Goal: Task Accomplishment & Management: Manage account settings

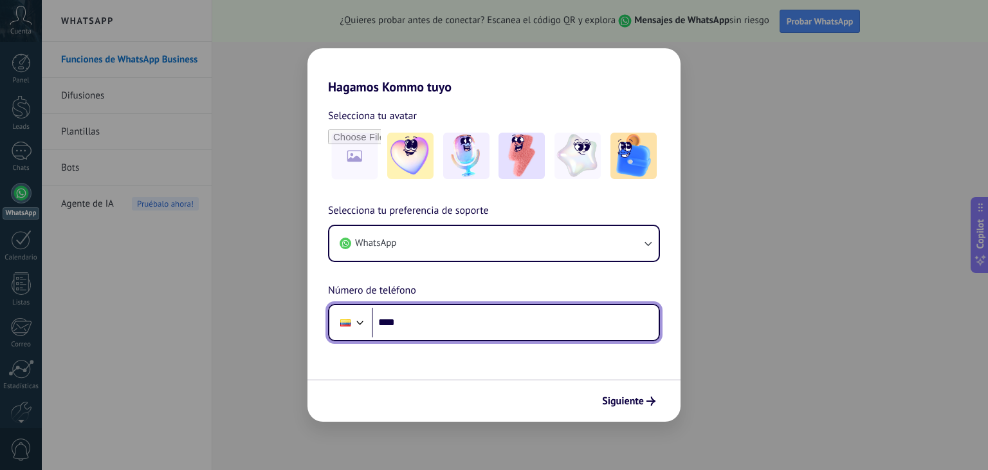
click at [431, 320] on input "****" at bounding box center [515, 322] width 287 height 30
click at [446, 320] on input "****" at bounding box center [515, 322] width 287 height 30
type input "**********"
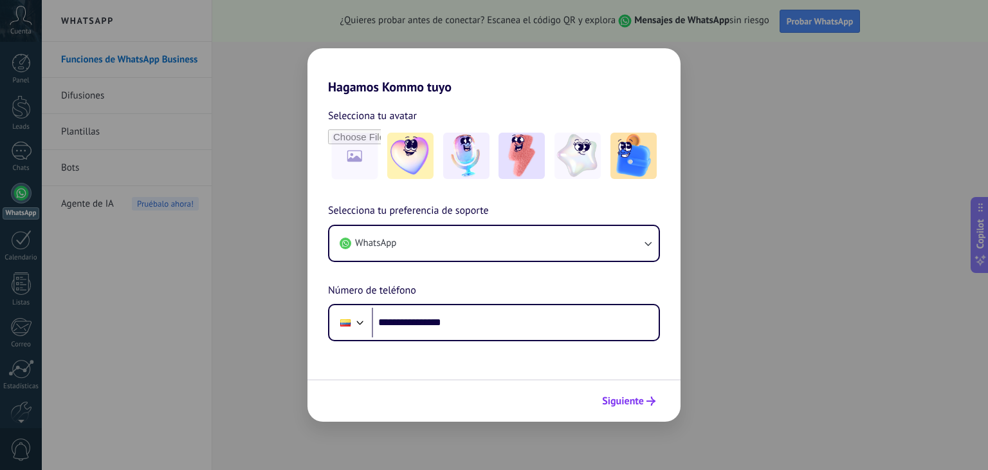
click at [644, 403] on span "Siguiente" at bounding box center [628, 400] width 53 height 9
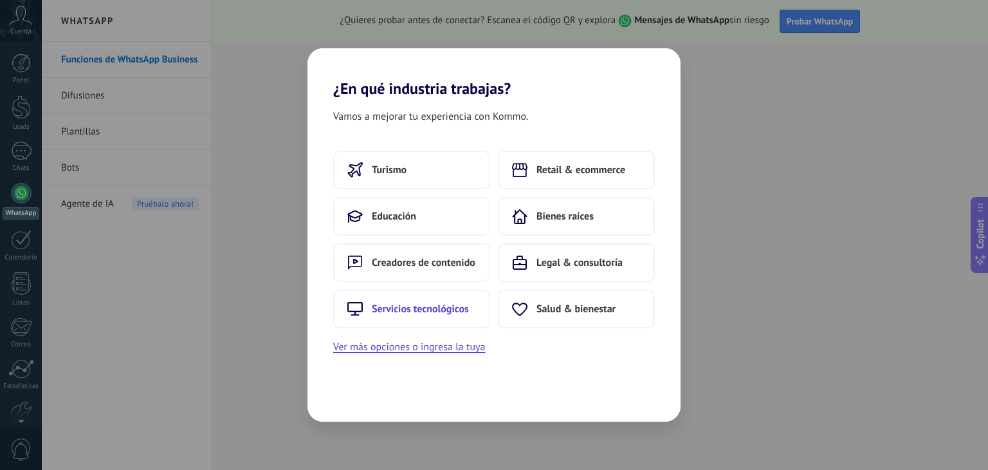
click at [426, 303] on span "Servicios tecnológicos" at bounding box center [420, 308] width 97 height 13
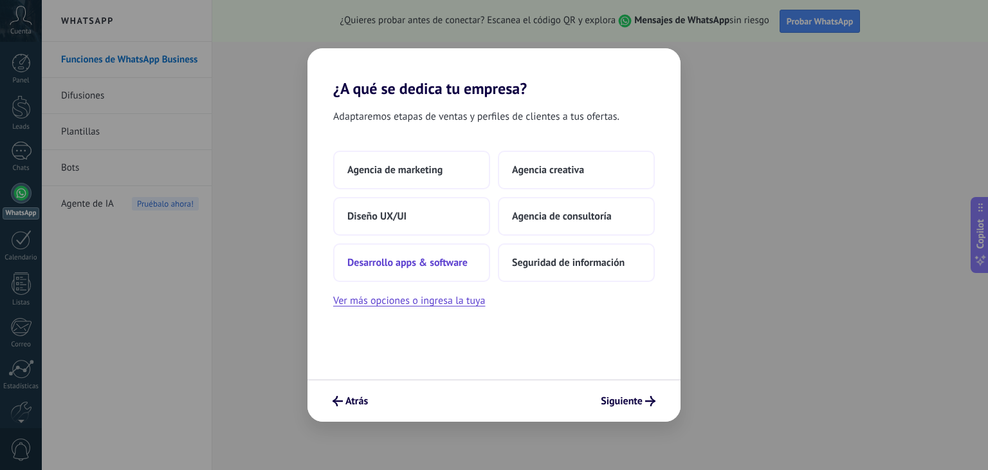
click at [452, 257] on span "Desarrollo apps & software" at bounding box center [407, 262] width 120 height 13
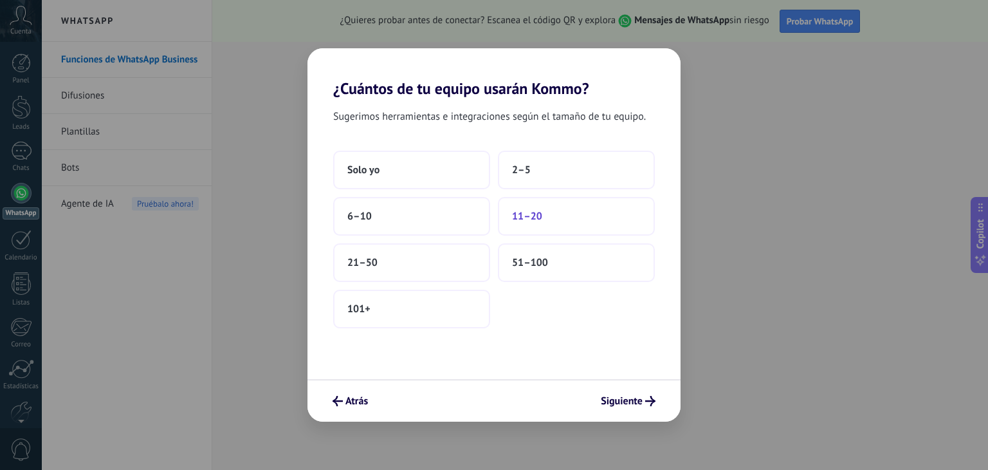
click at [536, 221] on span "11–20" at bounding box center [527, 216] width 30 height 13
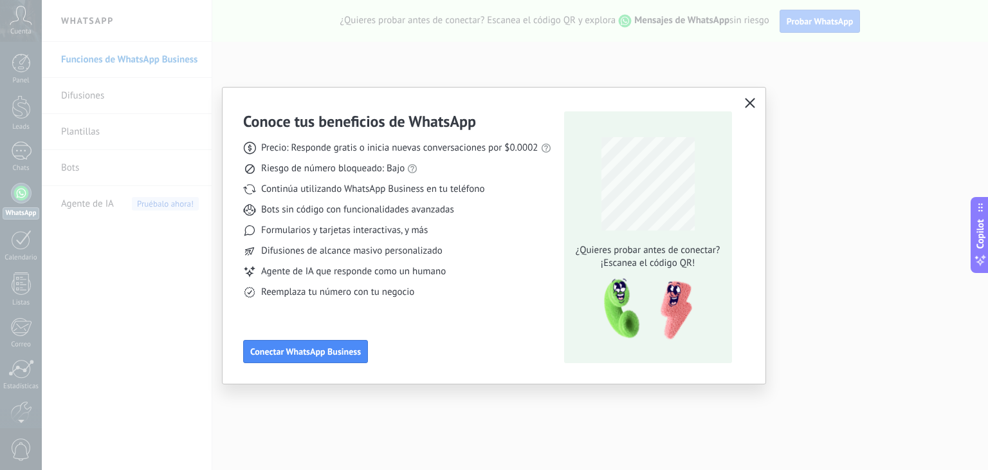
click at [750, 104] on icon "button" at bounding box center [750, 103] width 10 height 10
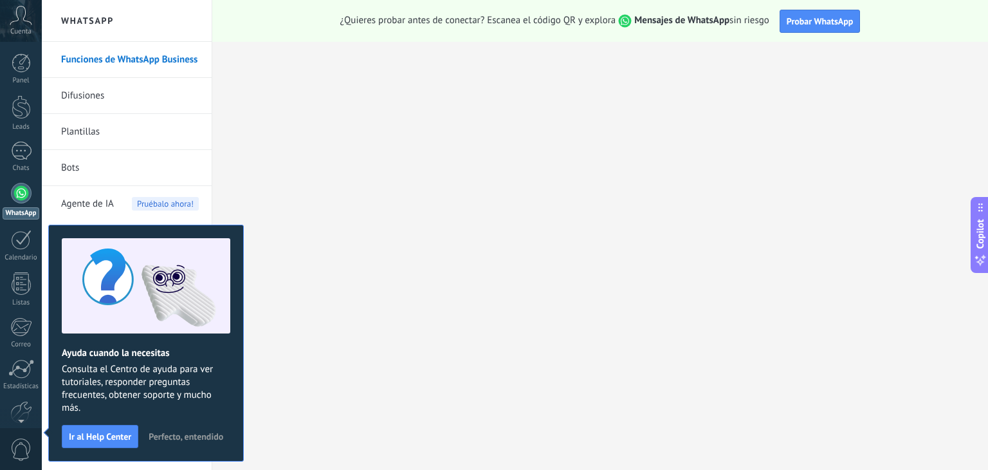
click at [197, 433] on span "Perfecto, entendido" at bounding box center [186, 436] width 75 height 9
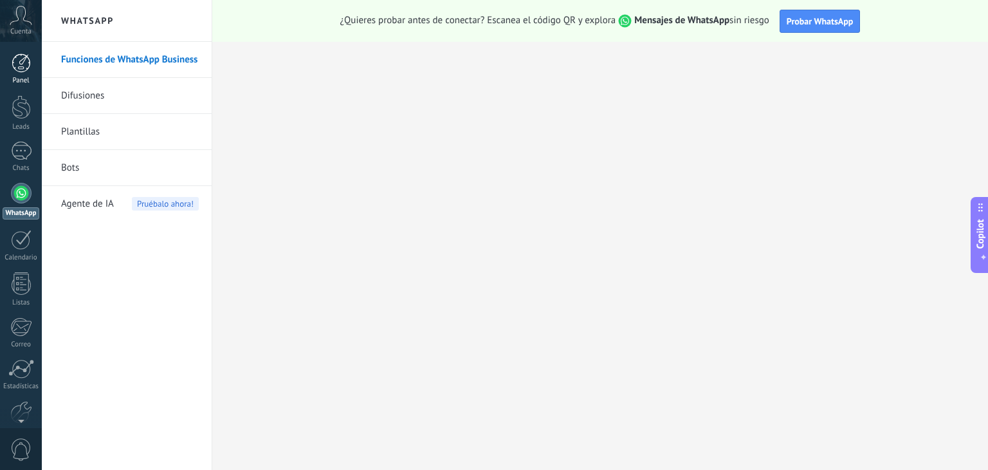
click at [30, 60] on div at bounding box center [21, 62] width 19 height 19
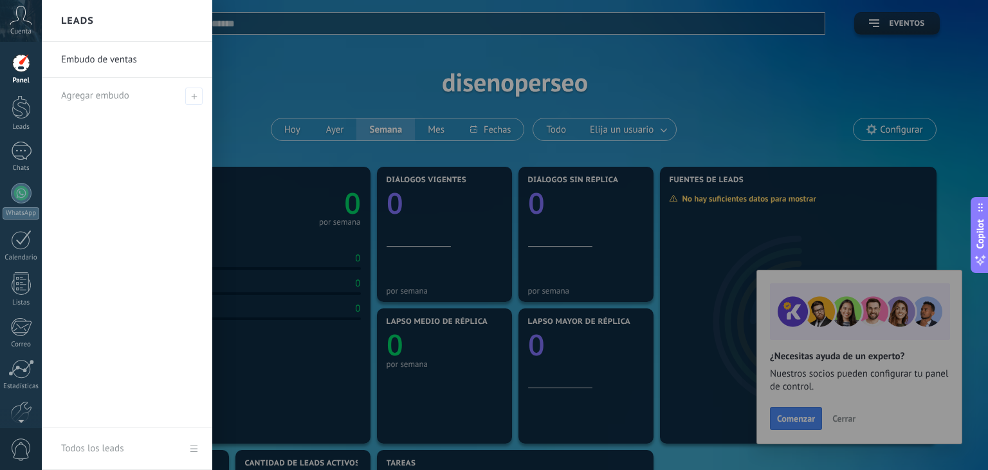
click at [18, 19] on use at bounding box center [21, 15] width 22 height 19
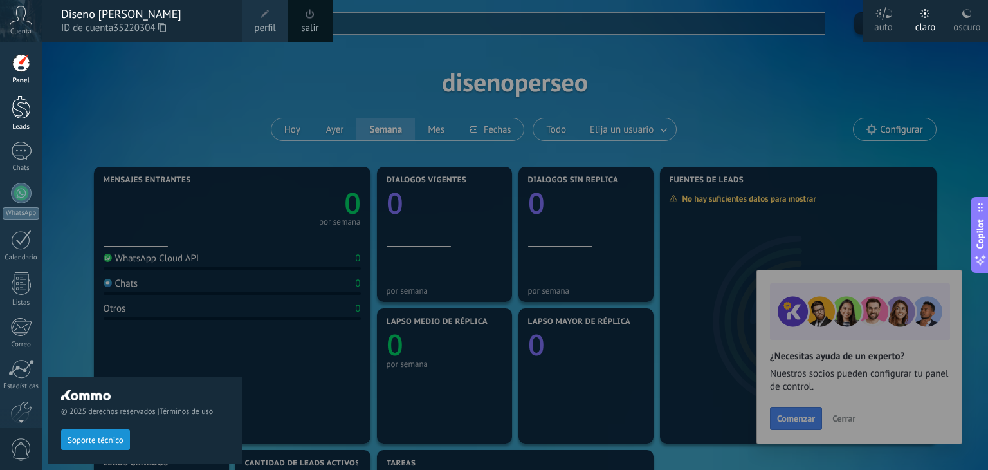
click at [18, 111] on div at bounding box center [21, 107] width 19 height 24
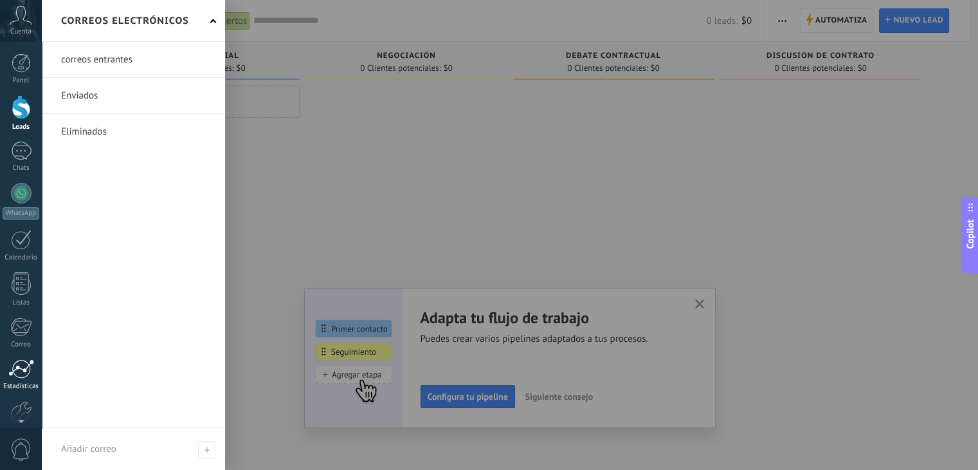
click at [17, 372] on div at bounding box center [21, 368] width 26 height 19
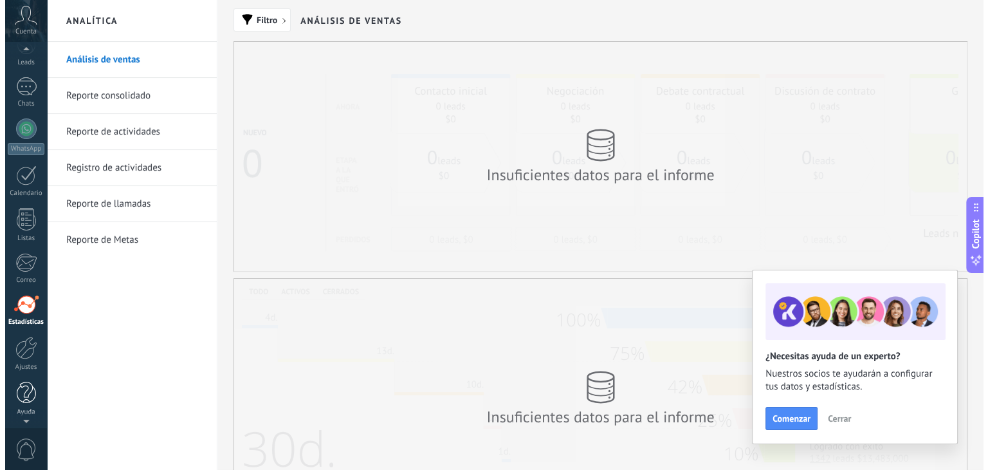
scroll to position [65, 0]
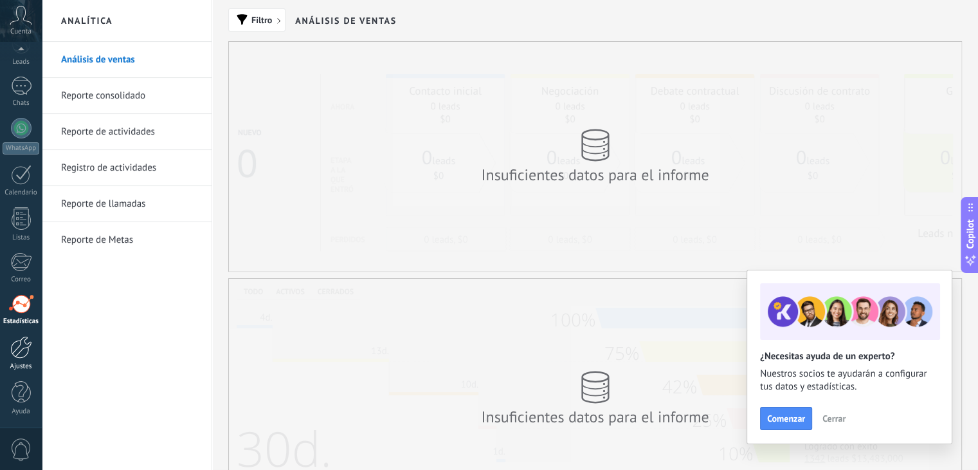
click at [23, 348] on div at bounding box center [21, 347] width 22 height 23
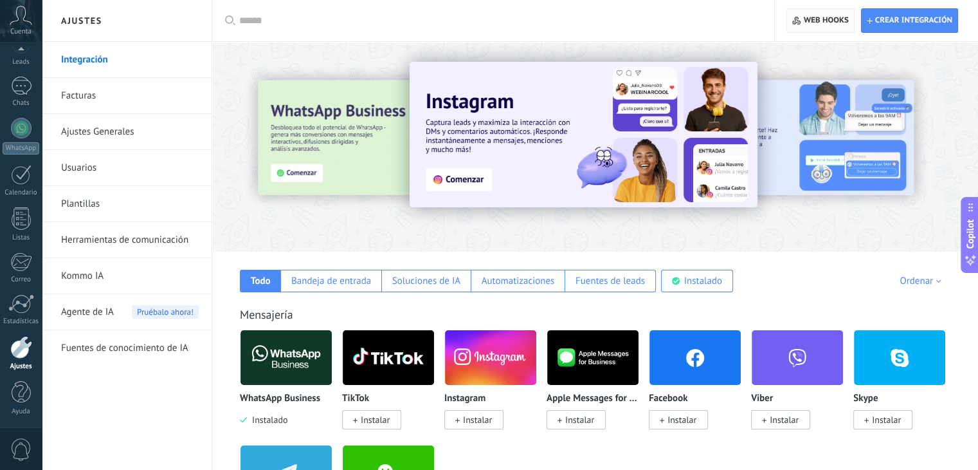
click at [839, 19] on span "Web hooks 0" at bounding box center [826, 20] width 45 height 10
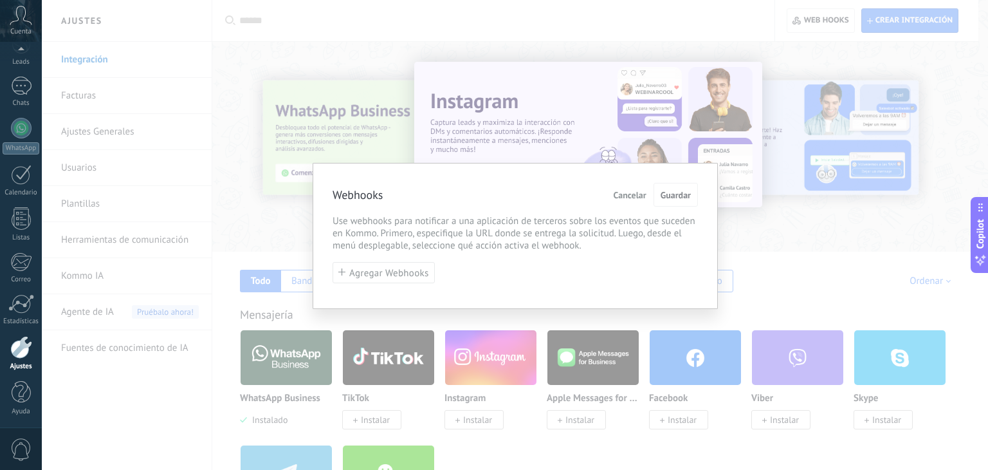
click at [630, 201] on button "Cancelar" at bounding box center [630, 195] width 43 height 24
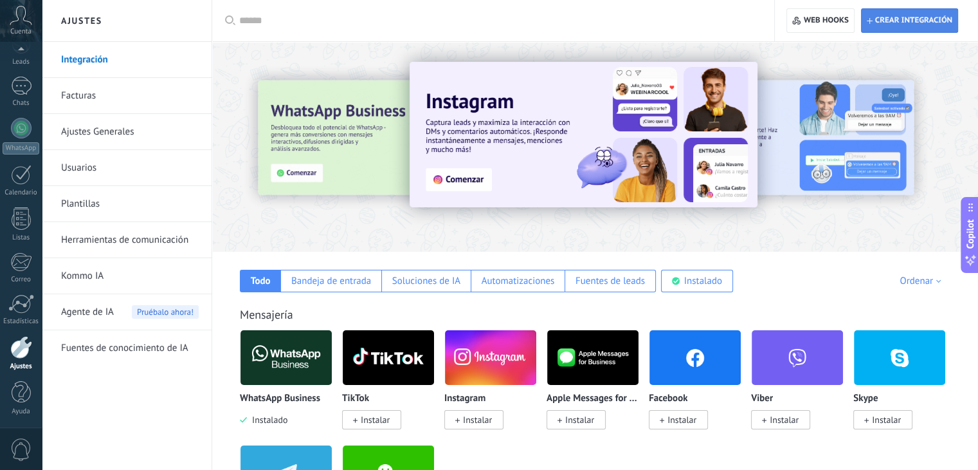
click at [917, 28] on span "Crear integración" at bounding box center [910, 20] width 86 height 23
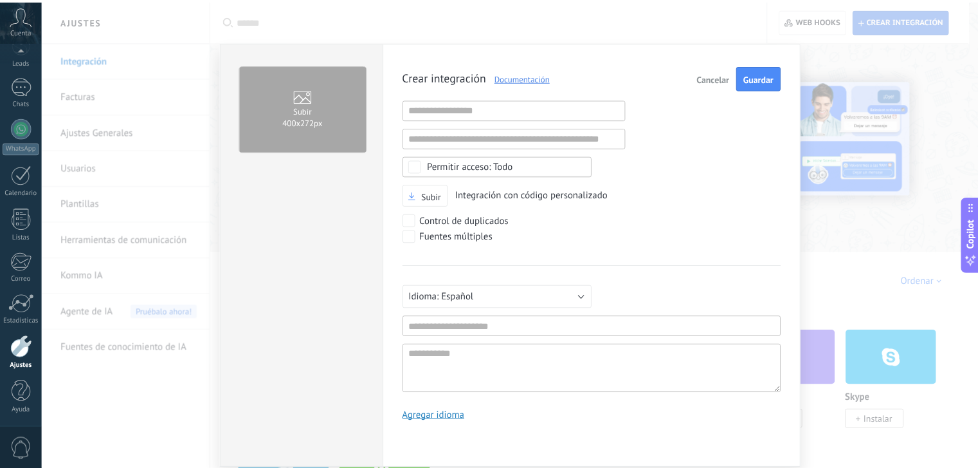
scroll to position [12, 0]
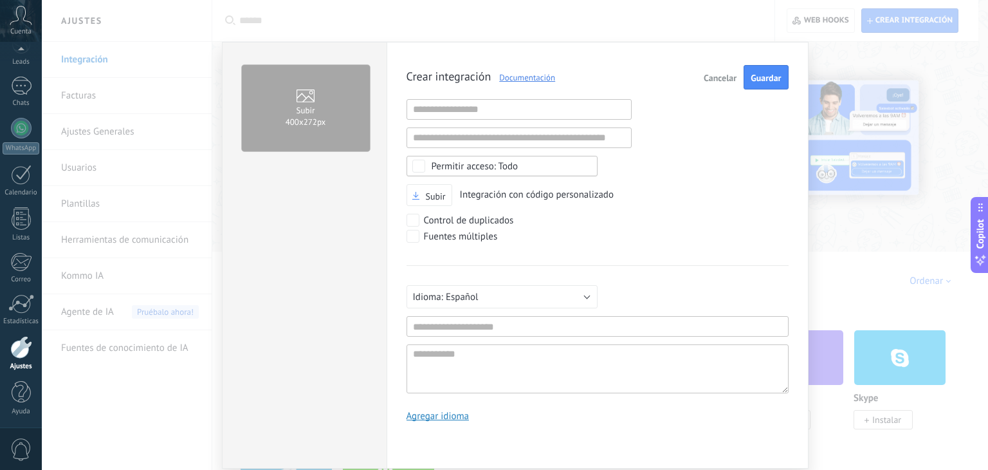
click at [718, 75] on span "Cancelar" at bounding box center [720, 77] width 33 height 9
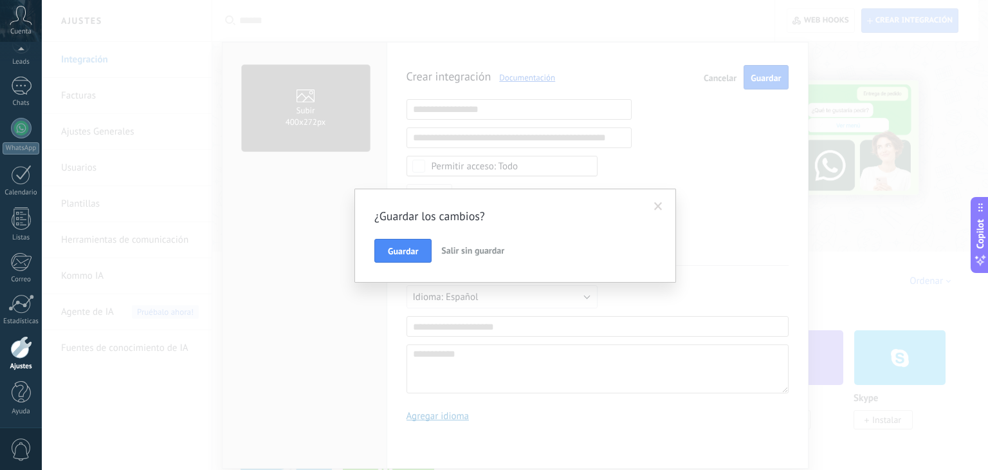
click at [455, 250] on span "Salir sin guardar" at bounding box center [472, 250] width 63 height 12
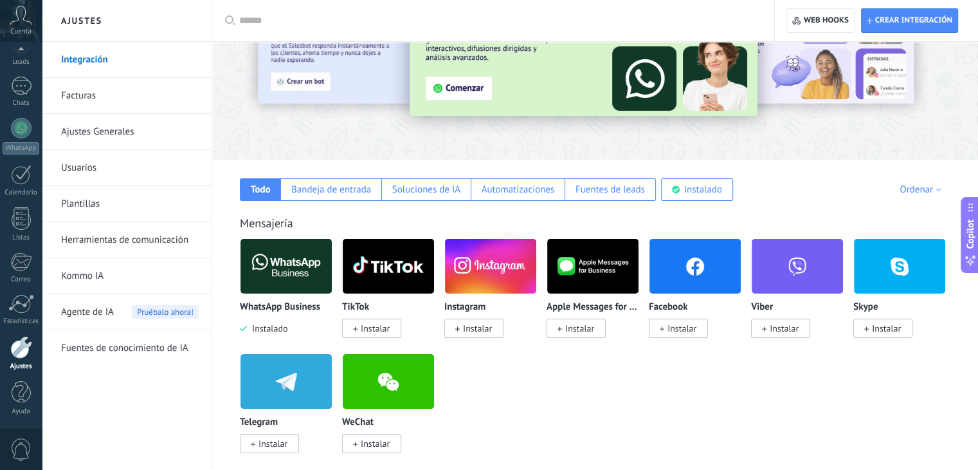
scroll to position [0, 0]
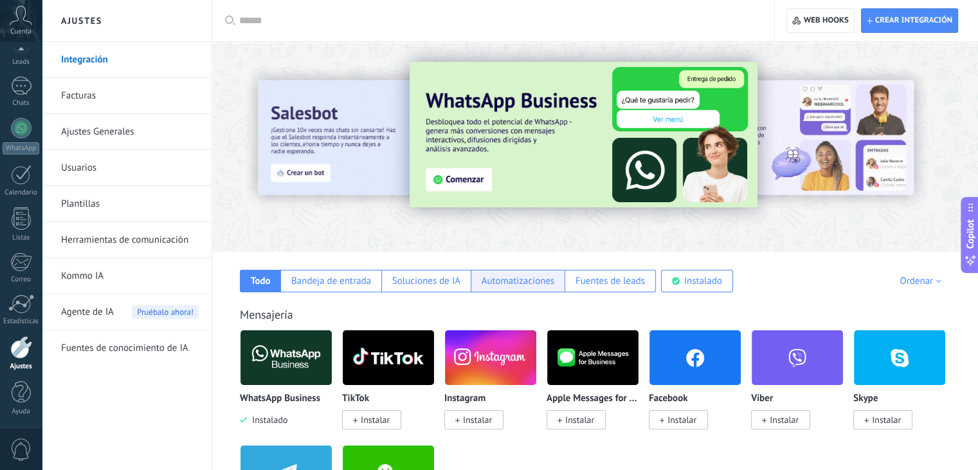
click at [540, 279] on div "Automatizaciones" at bounding box center [518, 281] width 73 height 12
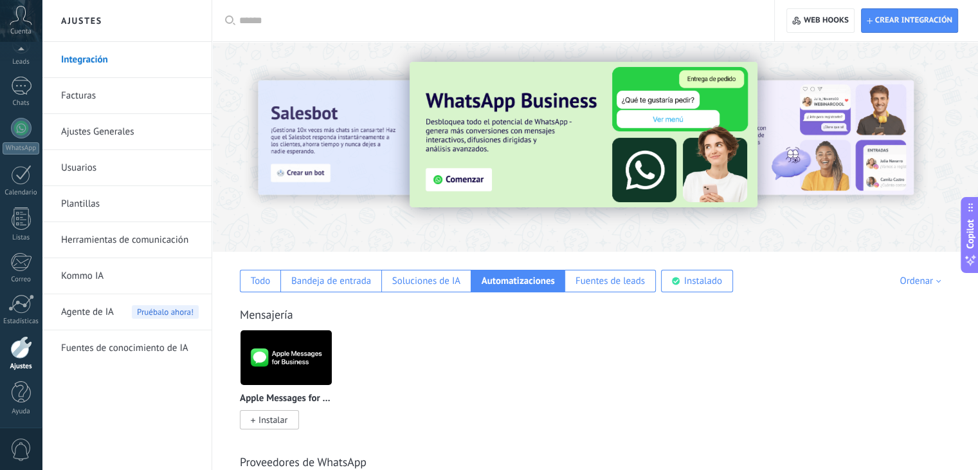
click at [937, 282] on div "Ordenar" at bounding box center [923, 281] width 46 height 12
click at [932, 279] on div "Ordenar" at bounding box center [923, 281] width 46 height 12
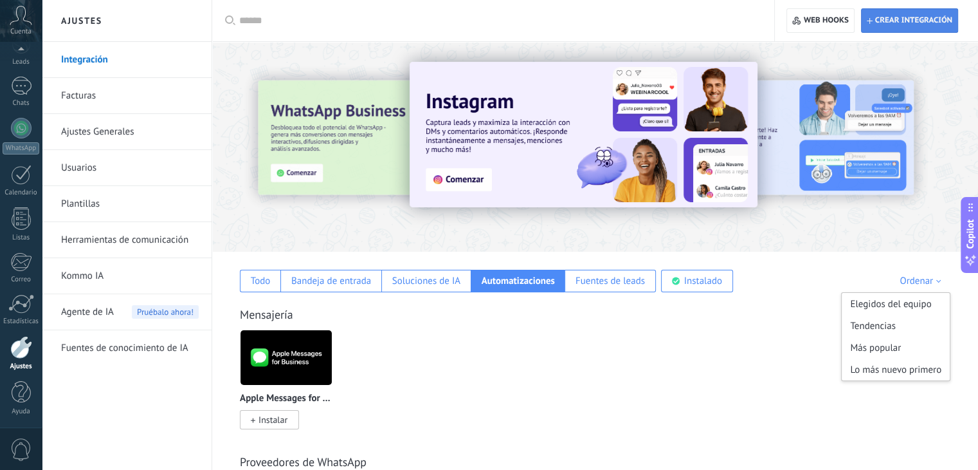
click at [893, 20] on span "Crear integración" at bounding box center [913, 20] width 77 height 10
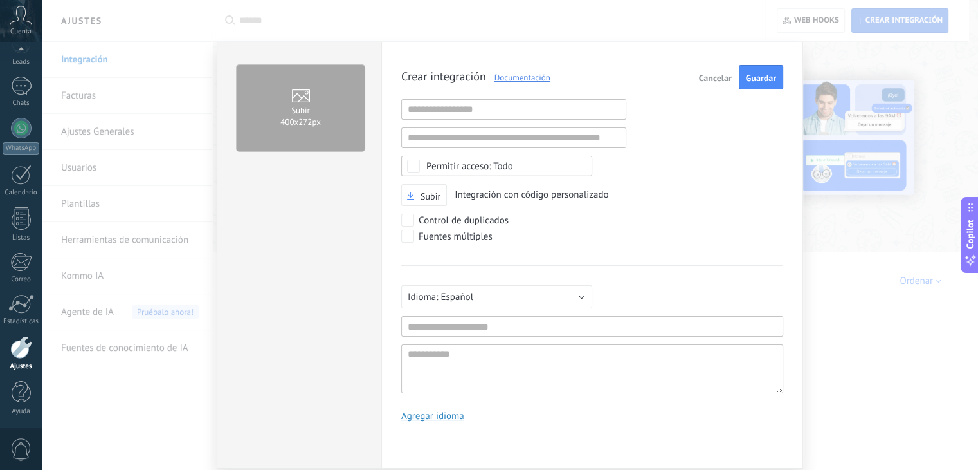
scroll to position [12, 0]
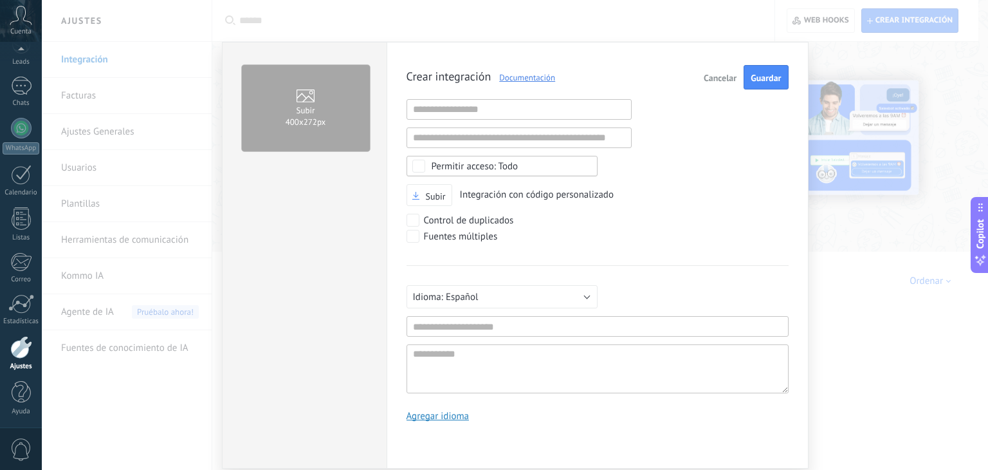
click at [719, 73] on span "Cancelar" at bounding box center [720, 77] width 33 height 9
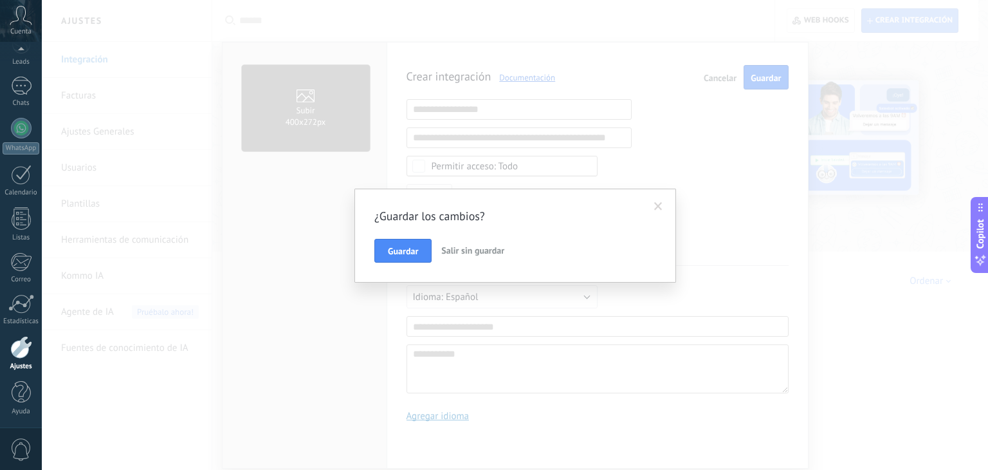
click at [454, 252] on span "Salir sin guardar" at bounding box center [472, 250] width 63 height 12
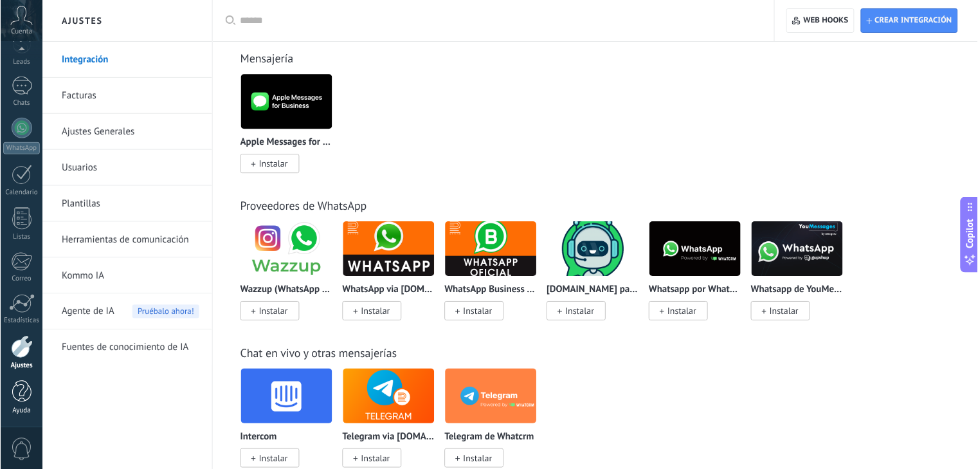
scroll to position [257, 0]
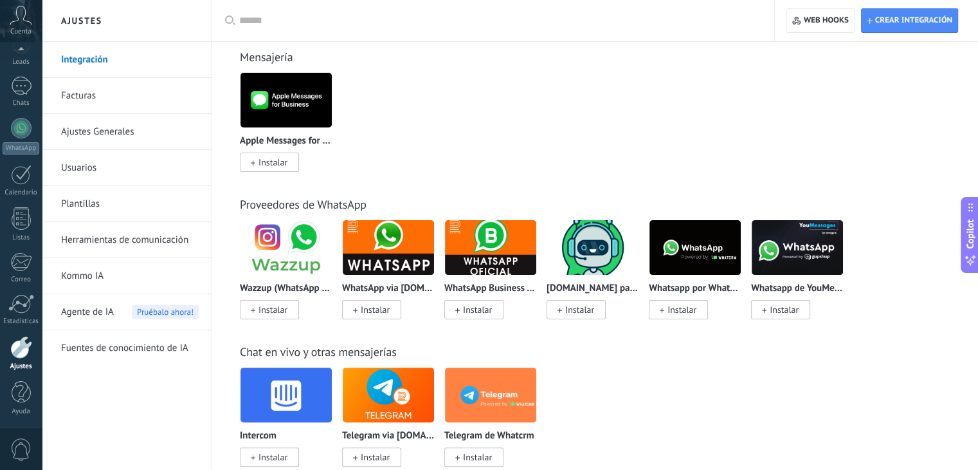
click at [19, 354] on div at bounding box center [21, 347] width 22 height 23
type textarea "**********"
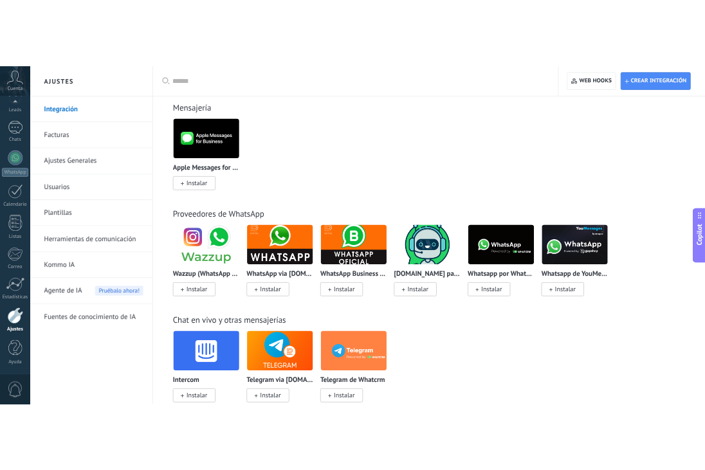
scroll to position [65, 0]
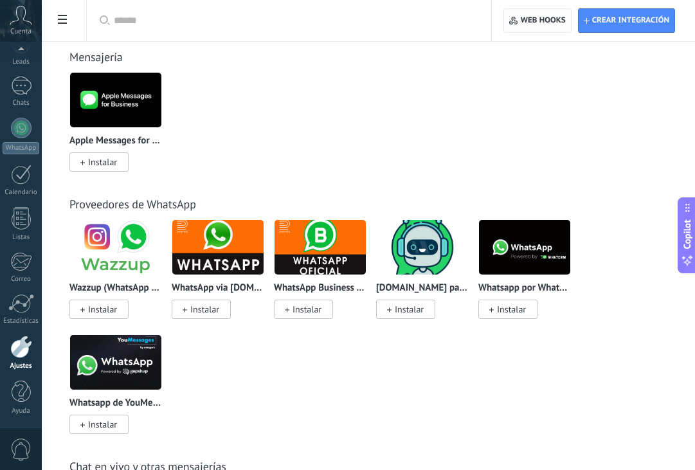
click at [527, 11] on span "Web hooks 0" at bounding box center [537, 20] width 56 height 23
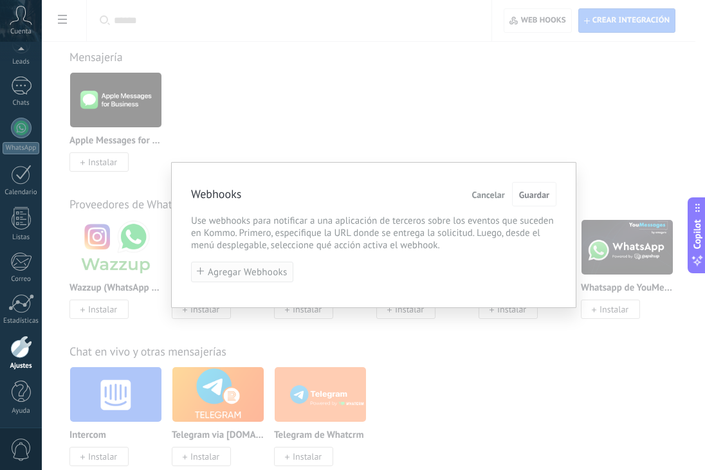
click at [255, 276] on span "Agregar Webhooks" at bounding box center [248, 273] width 80 height 10
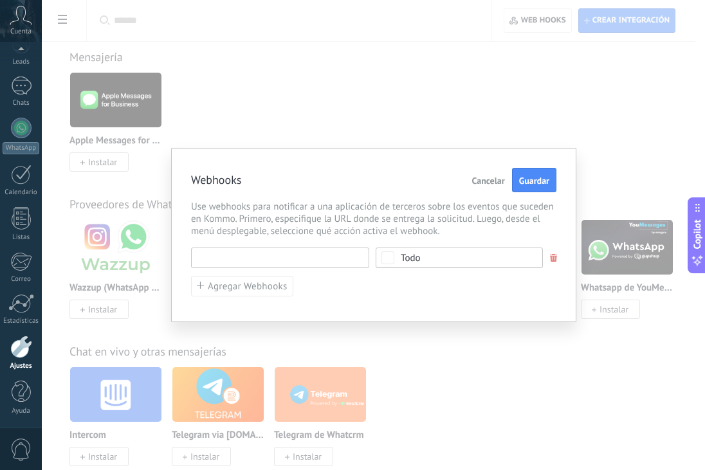
click at [246, 262] on input "text" at bounding box center [280, 258] width 178 height 21
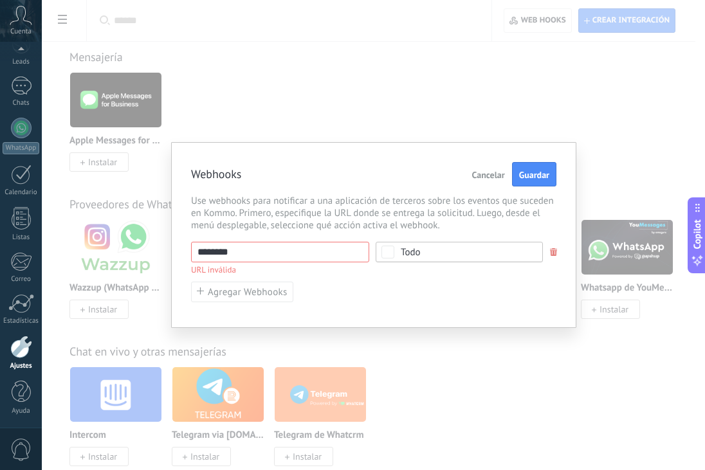
click at [253, 252] on input "********" at bounding box center [280, 252] width 178 height 21
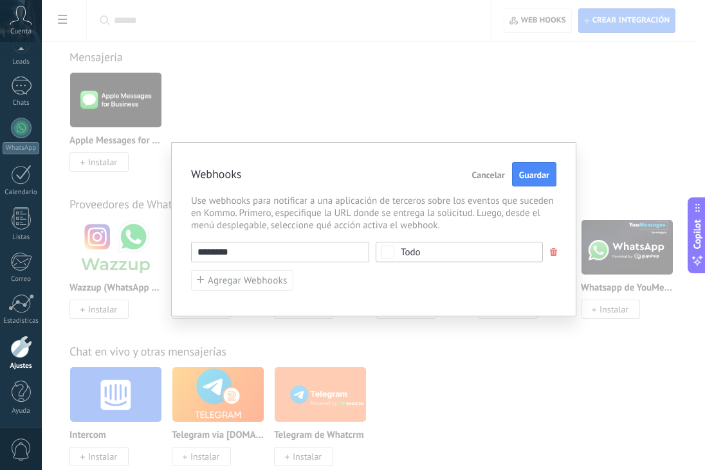
drag, startPoint x: 253, startPoint y: 252, endPoint x: 178, endPoint y: 255, distance: 76.0
click at [178, 255] on div "Webhooks Cancelar Guardar Use webhooks para notificar a una aplicación de terce…" at bounding box center [373, 229] width 405 height 174
paste input "**********"
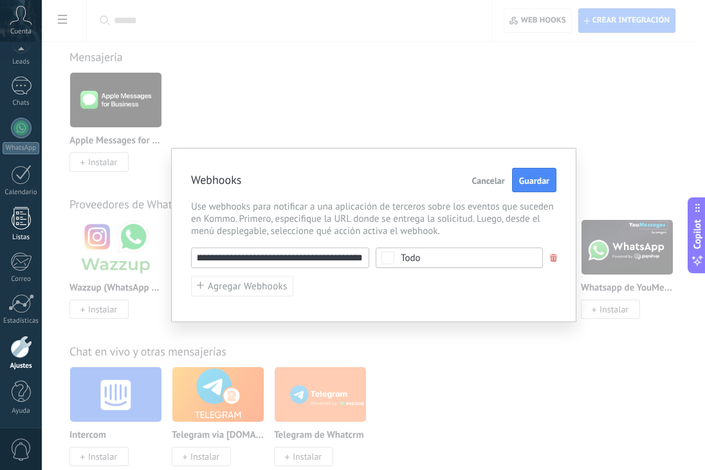
type input "**********"
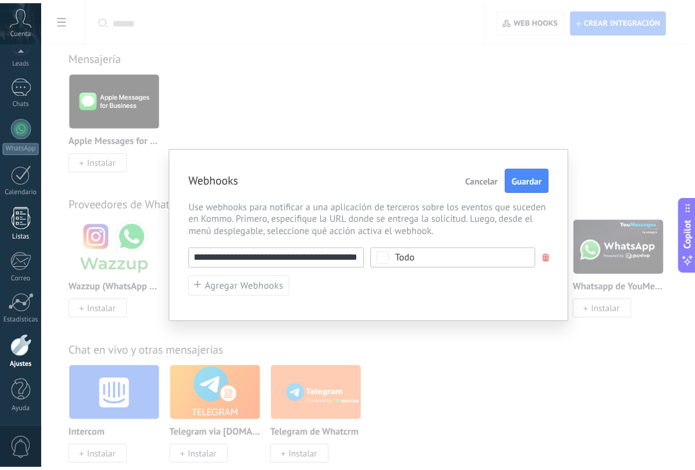
scroll to position [0, 0]
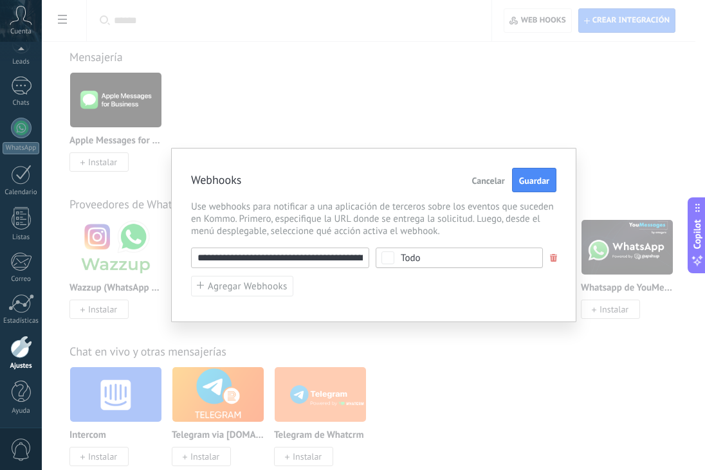
click at [455, 264] on div "Todo" at bounding box center [459, 258] width 167 height 21
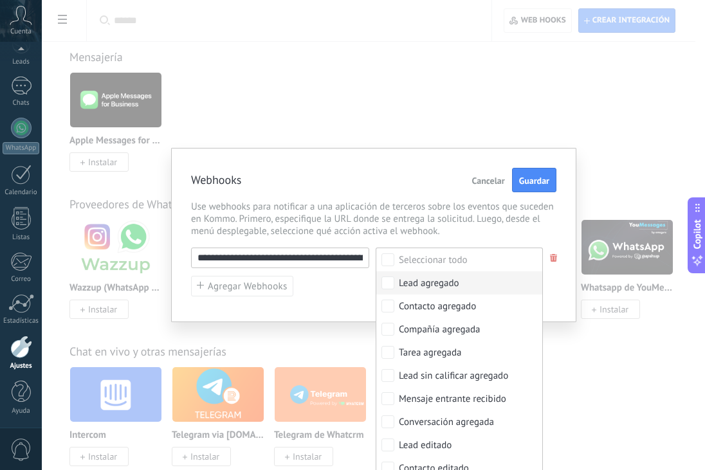
click at [439, 282] on div "Lead agregado" at bounding box center [429, 283] width 60 height 13
click at [346, 280] on div "**********" at bounding box center [373, 273] width 365 height 50
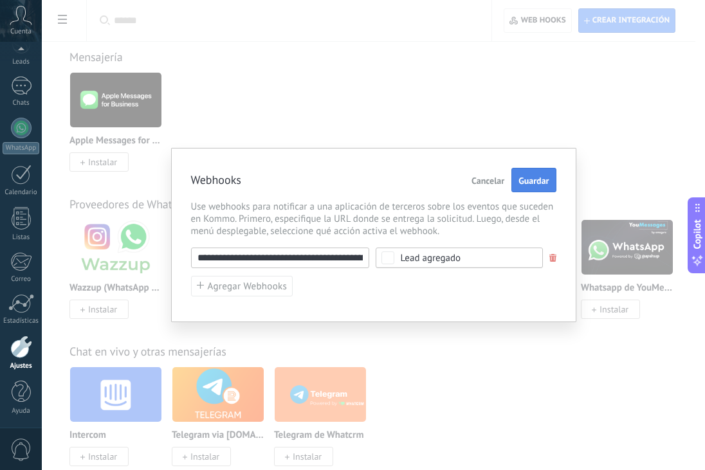
click at [530, 180] on span "Guardar" at bounding box center [533, 180] width 30 height 9
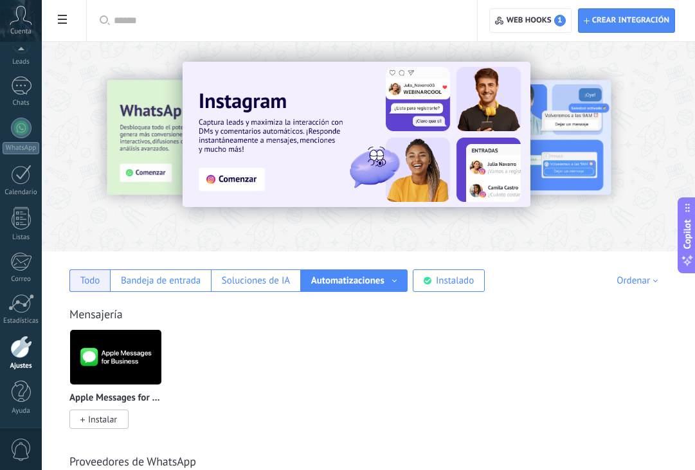
click at [109, 284] on div "Todo" at bounding box center [89, 281] width 41 height 23
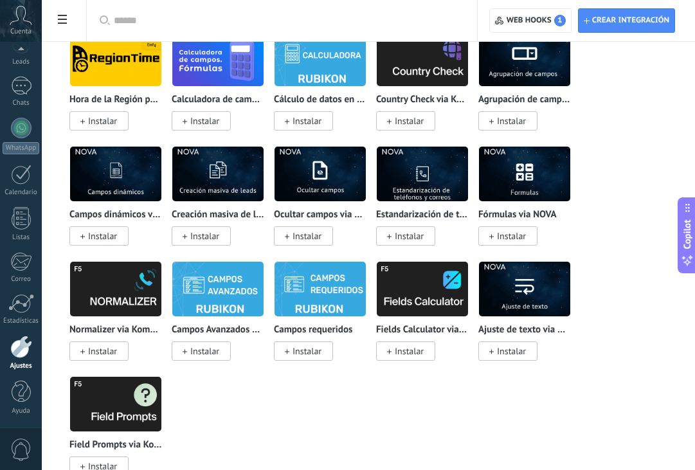
scroll to position [5866, 0]
